Goal: Task Accomplishment & Management: Manage account settings

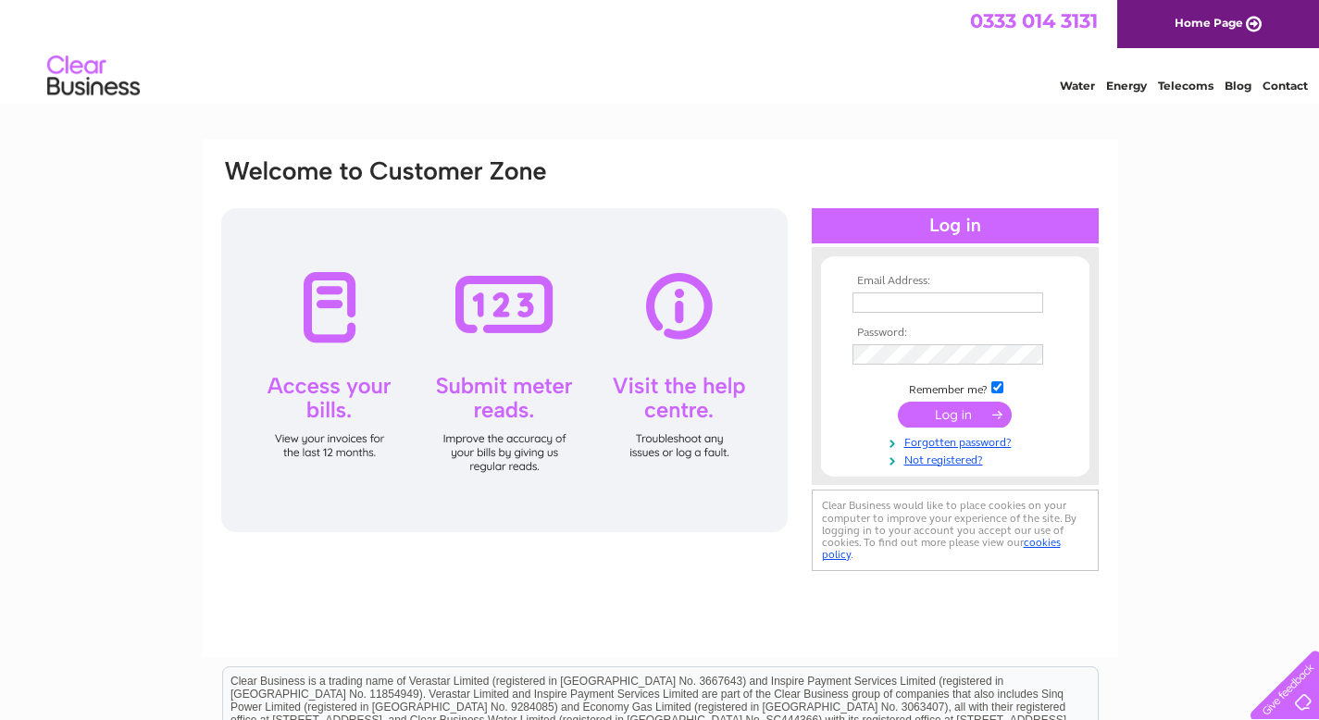
click at [541, 303] on input "text" at bounding box center [948, 303] width 191 height 20
type input "ruthcleland91@hotmail.com"
click at [541, 404] on input "submit" at bounding box center [955, 417] width 114 height 26
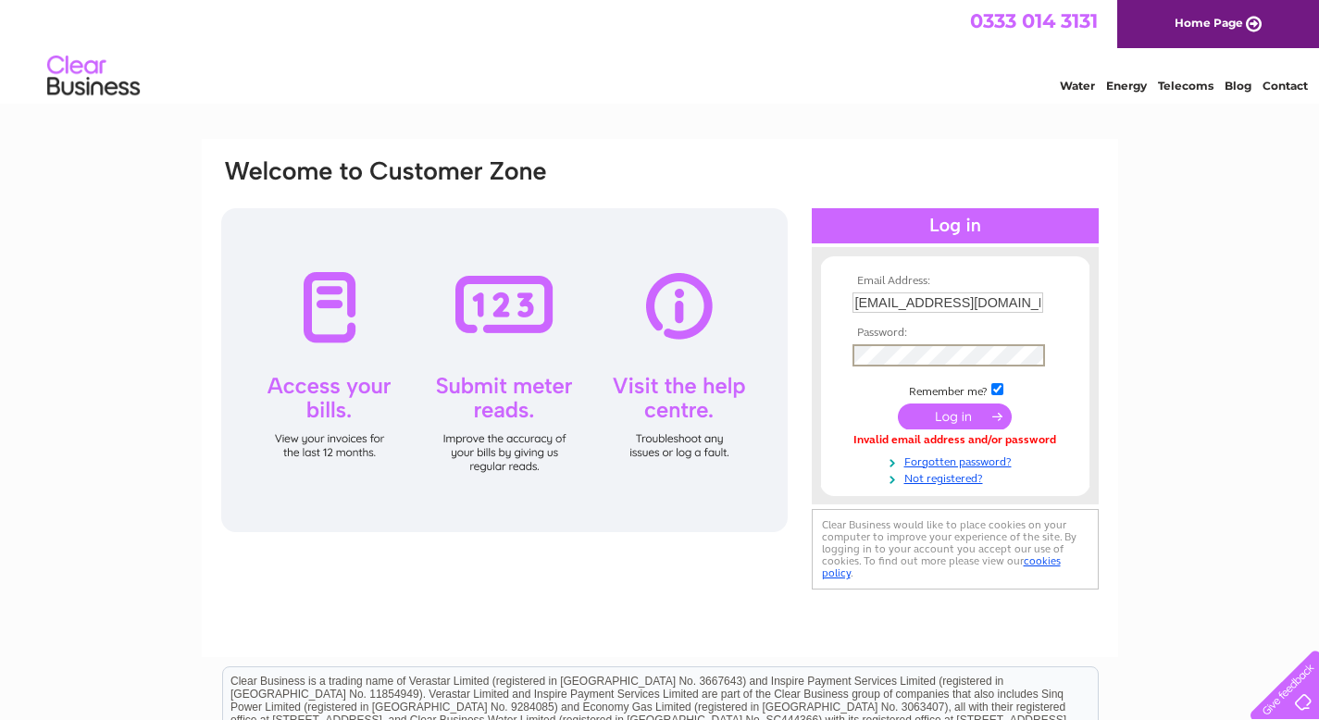
click at [898, 404] on input "submit" at bounding box center [955, 417] width 114 height 26
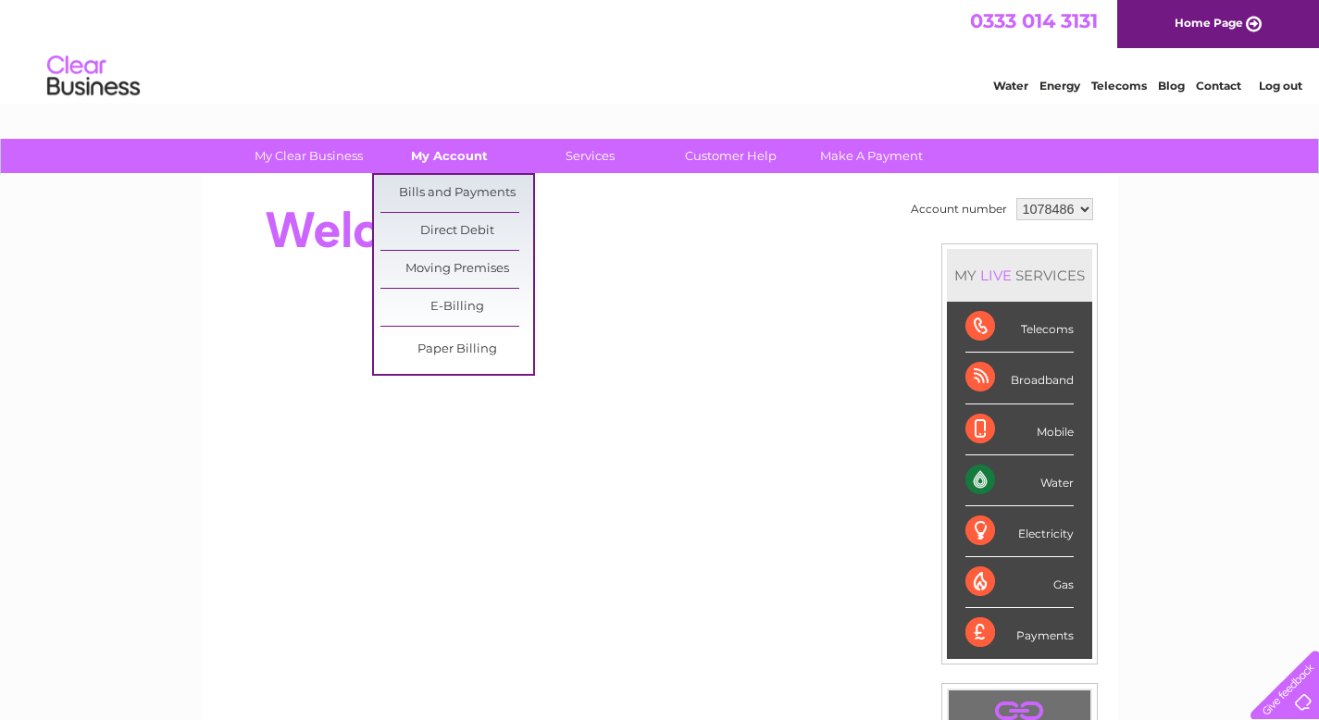
click at [451, 149] on link "My Account" at bounding box center [449, 156] width 153 height 34
click at [448, 193] on link "Bills and Payments" at bounding box center [457, 193] width 153 height 37
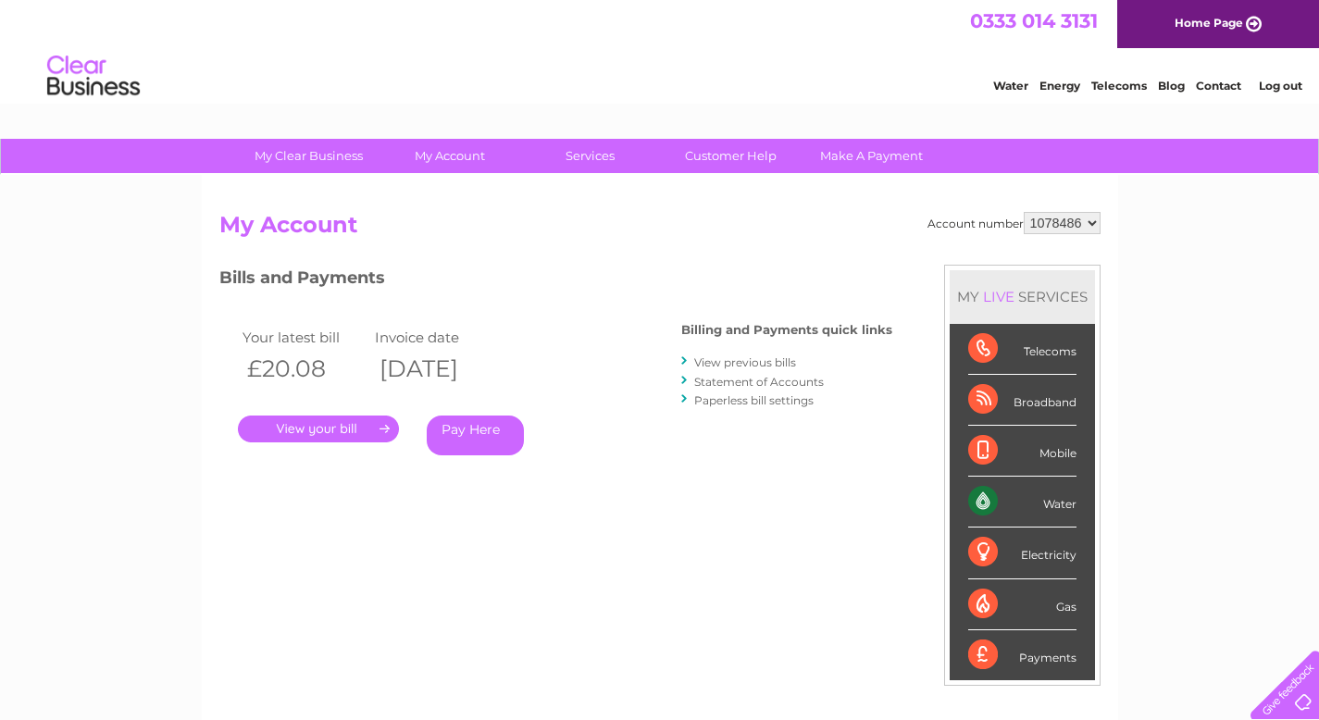
click at [353, 432] on link "." at bounding box center [318, 429] width 161 height 27
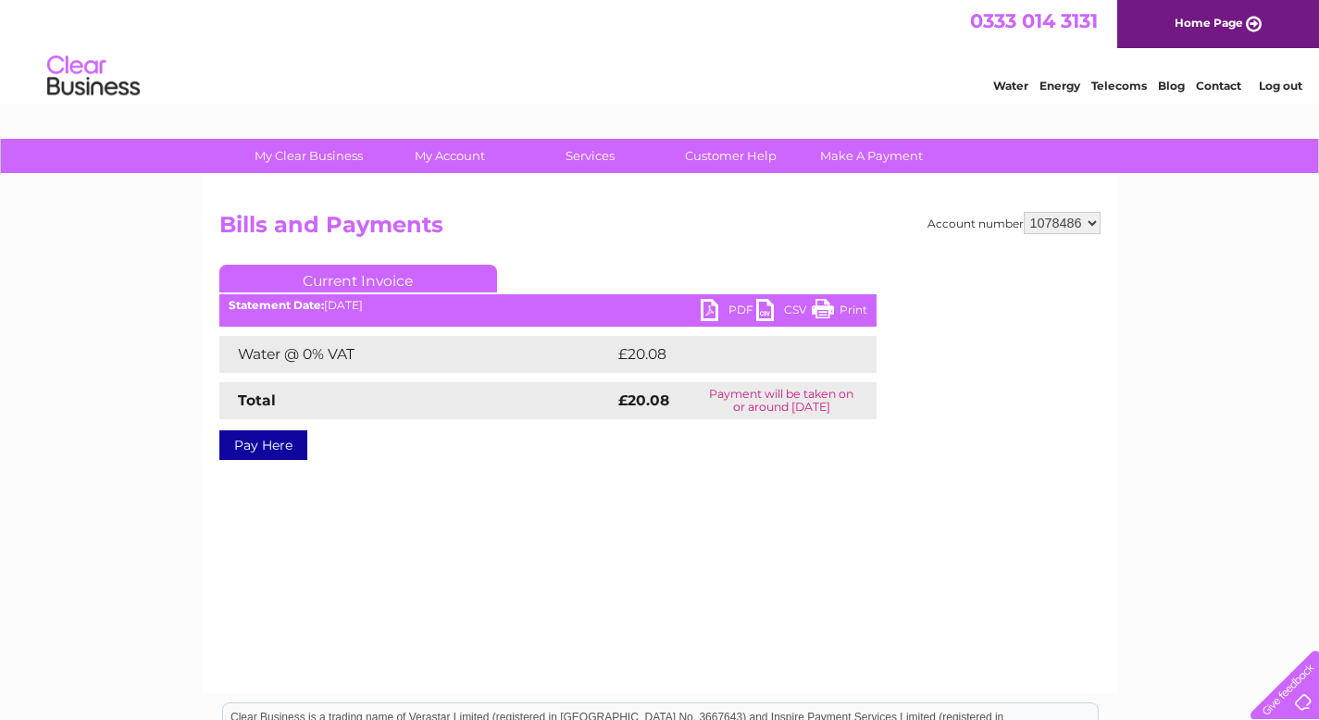
click at [728, 306] on link "PDF" at bounding box center [729, 312] width 56 height 27
